Goal: Task Accomplishment & Management: Use online tool/utility

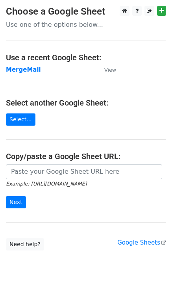
click at [28, 70] on strong "MergeMail" at bounding box center [23, 69] width 35 height 7
click at [32, 71] on strong "MergeMail" at bounding box center [23, 69] width 35 height 7
click at [14, 70] on strong "MergeMail" at bounding box center [23, 69] width 35 height 7
click at [23, 70] on strong "MergeMail" at bounding box center [23, 69] width 35 height 7
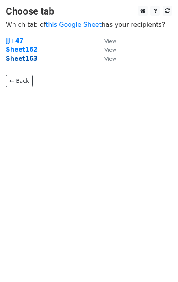
click at [15, 61] on strong "Sheet163" at bounding box center [22, 58] width 32 height 7
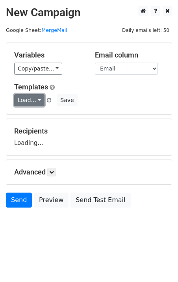
click at [31, 102] on link "Load..." at bounding box center [29, 100] width 30 height 12
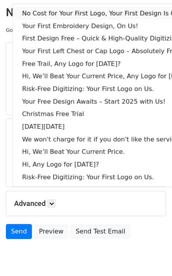
click at [61, 11] on link "No Cost for Your First Logo, Your First Design Is On Us!" at bounding box center [108, 13] width 190 height 13
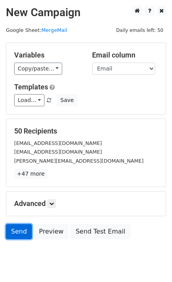
click at [12, 227] on link "Send" at bounding box center [19, 231] width 26 height 15
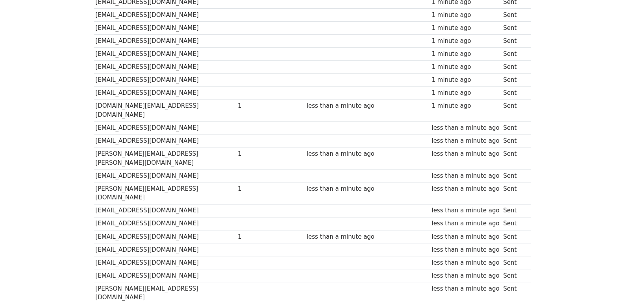
scroll to position [548, 0]
